Goal: Find specific page/section: Find specific page/section

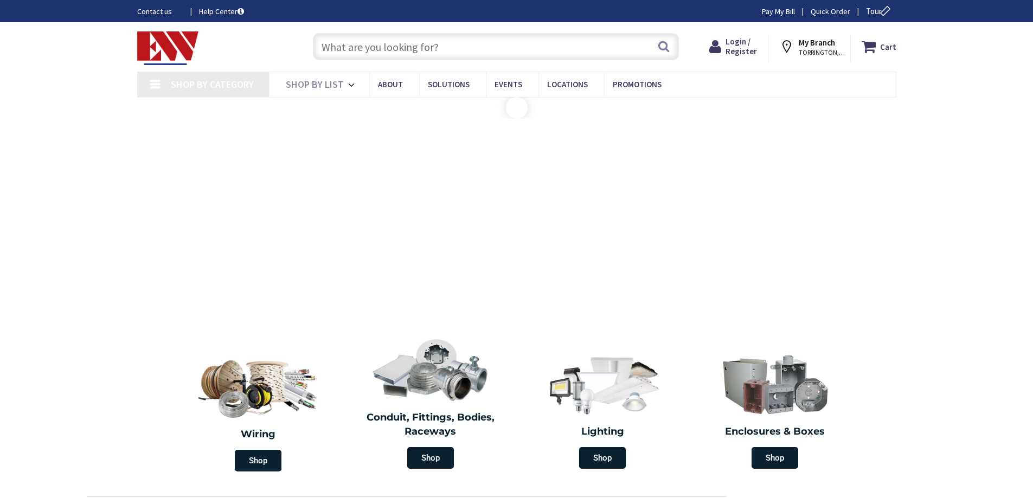
drag, startPoint x: 0, startPoint y: 0, endPoint x: 507, endPoint y: 41, distance: 508.6
click at [507, 41] on input "text" at bounding box center [496, 46] width 366 height 27
paste input "A243D-CAR"
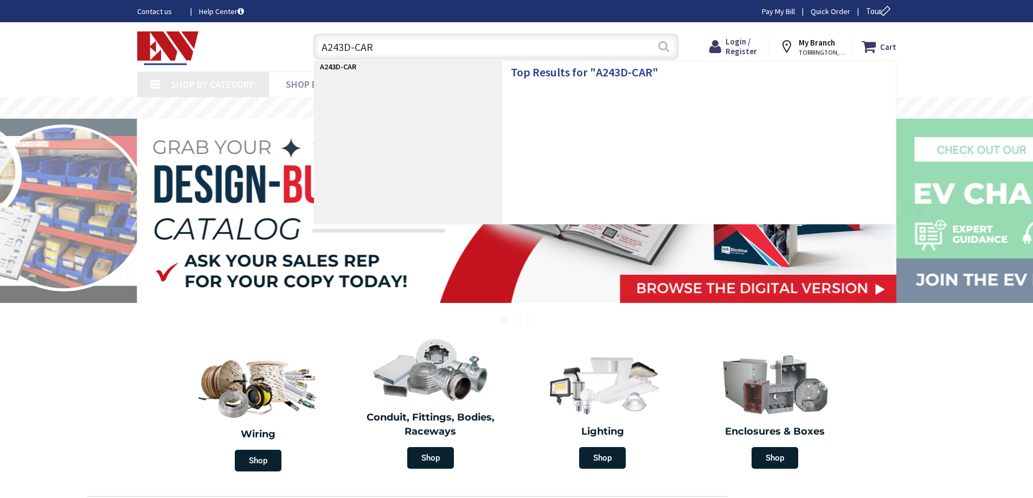
type input "A243D-CAR"
click at [667, 49] on button "Search" at bounding box center [664, 46] width 14 height 24
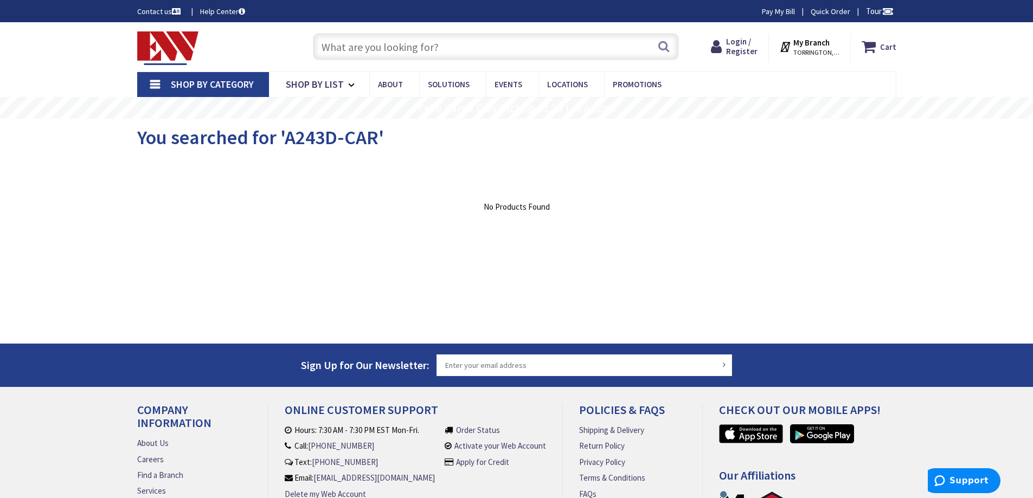
click at [438, 46] on input "text" at bounding box center [496, 46] width 366 height 27
paste input "A243D-CAR"
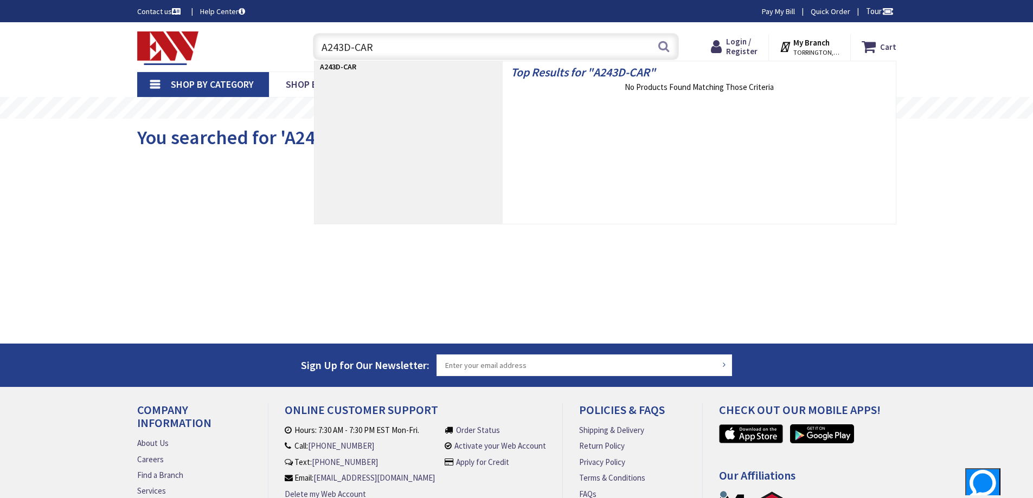
type input "A243D-CAR"
click at [956, 206] on div "Skip to Content Toggle Nav A243D-CAR A243D-CAR Search Cart My Cart Close" at bounding box center [516, 307] width 1033 height 570
